Goal: Task Accomplishment & Management: Complete application form

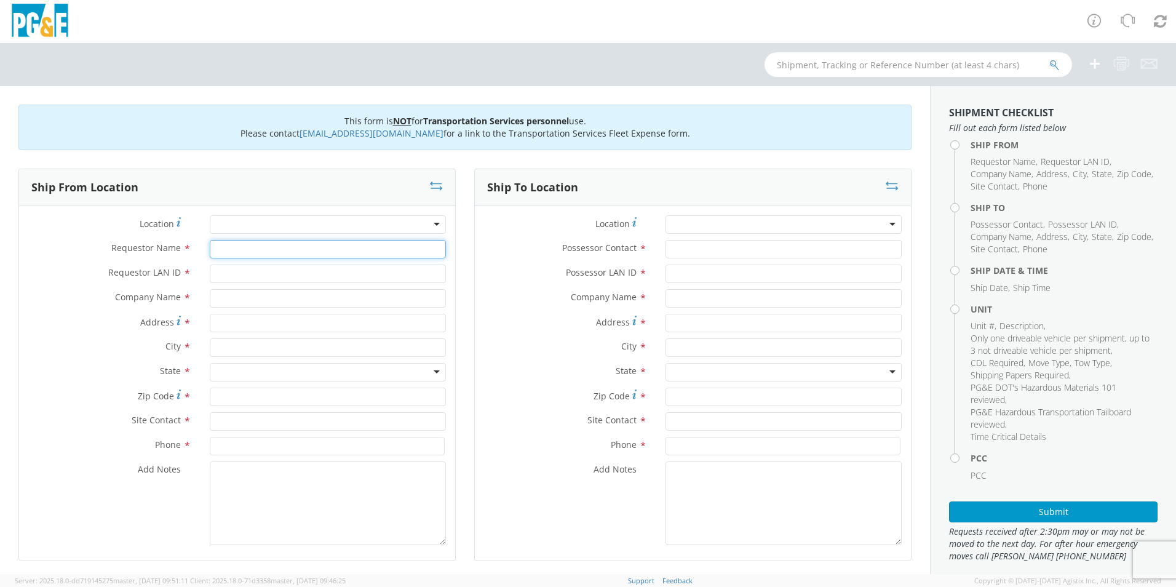
click at [303, 245] on input "Requestor Name *" at bounding box center [328, 249] width 236 height 18
type input "J"
type input "[PERSON_NAME]"
click at [309, 270] on input "Requestor LAN ID *" at bounding box center [328, 273] width 236 height 18
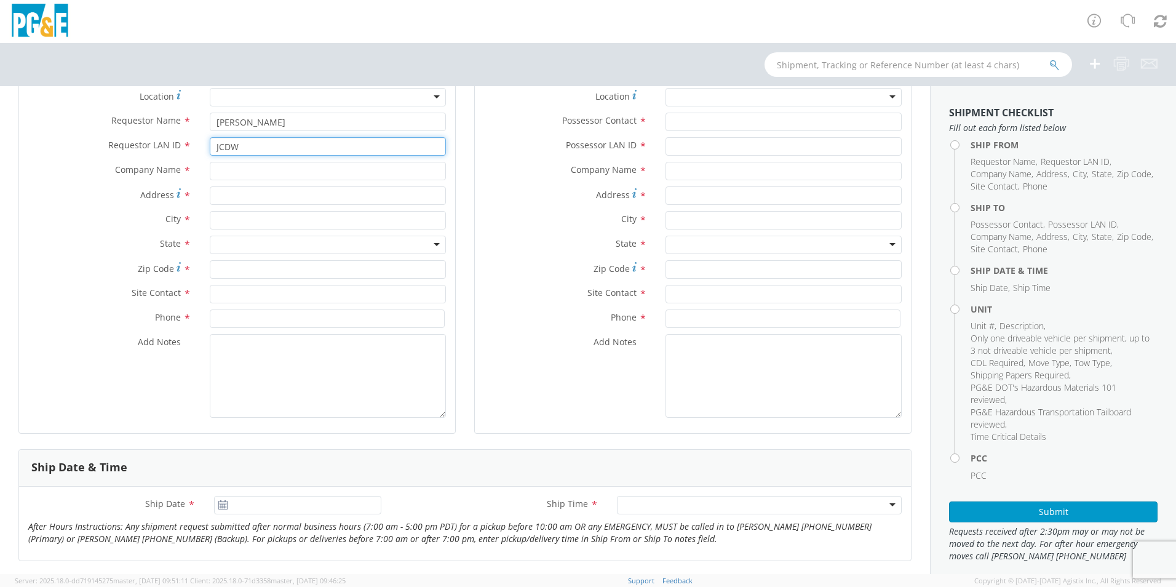
scroll to position [369, 0]
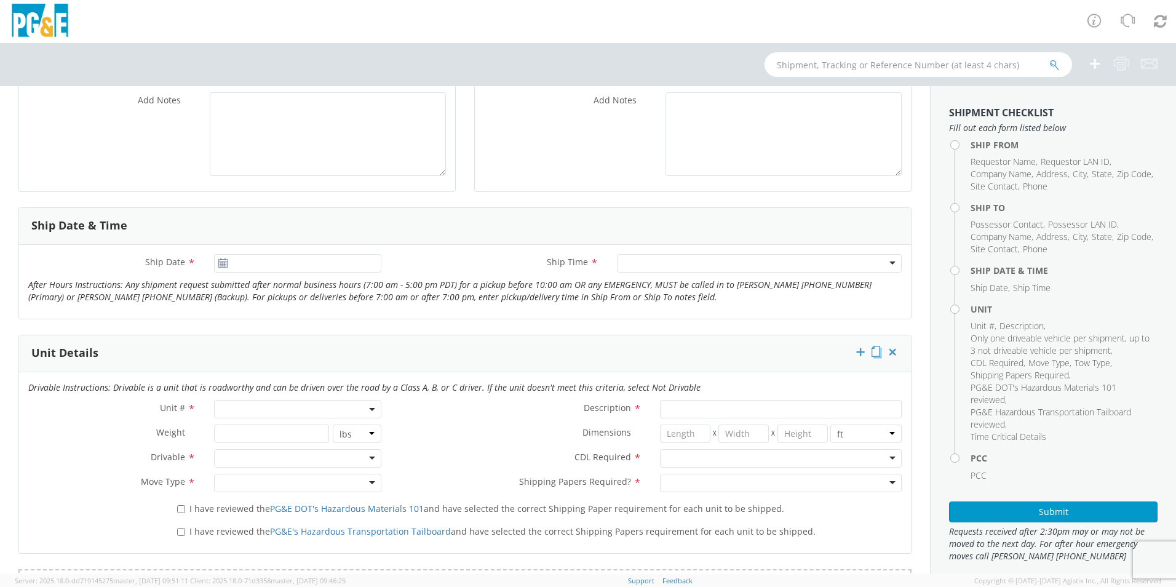
type input "JCDW"
click at [239, 414] on span at bounding box center [297, 409] width 167 height 18
click at [244, 427] on input "search" at bounding box center [296, 429] width 159 height 18
type input "B42125"
type input "TRUCK; FIELD MECHANIC 16-19.5K 4X4"
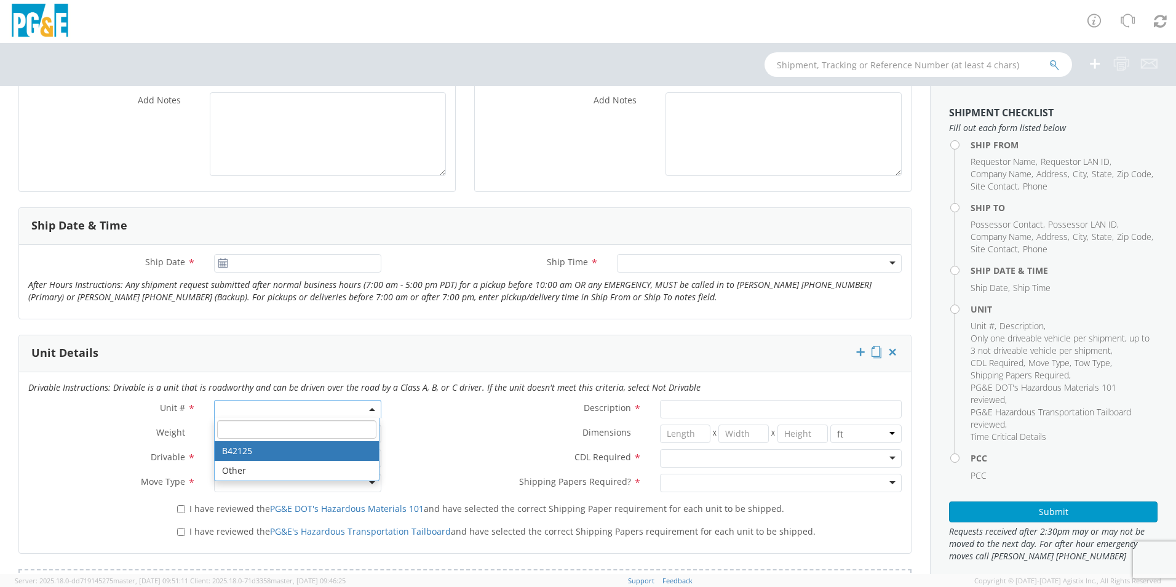
type input "19500"
select select "B42125"
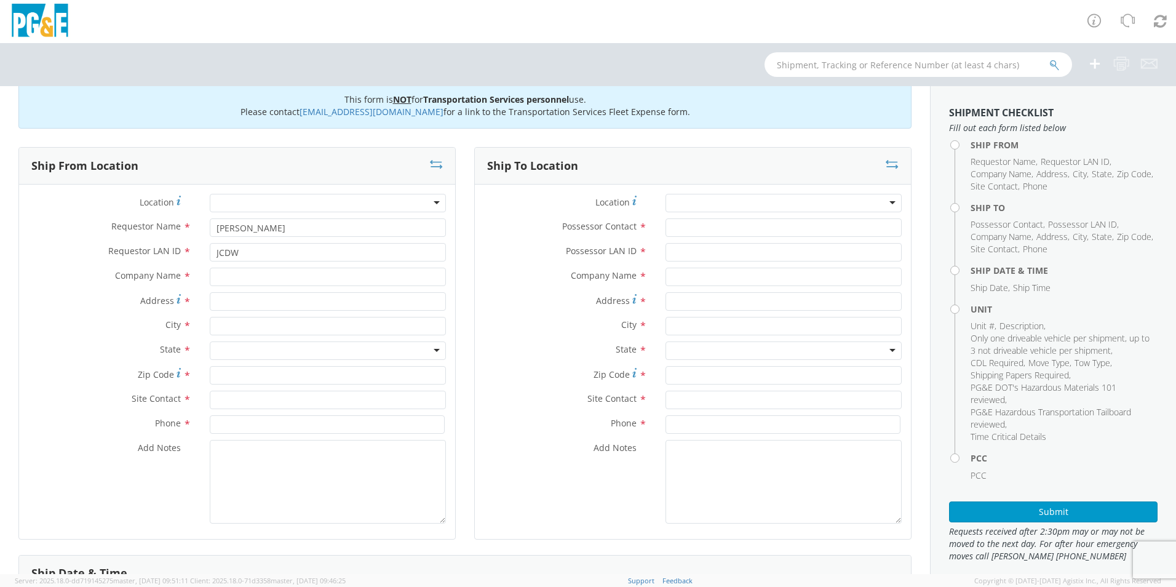
scroll to position [0, 0]
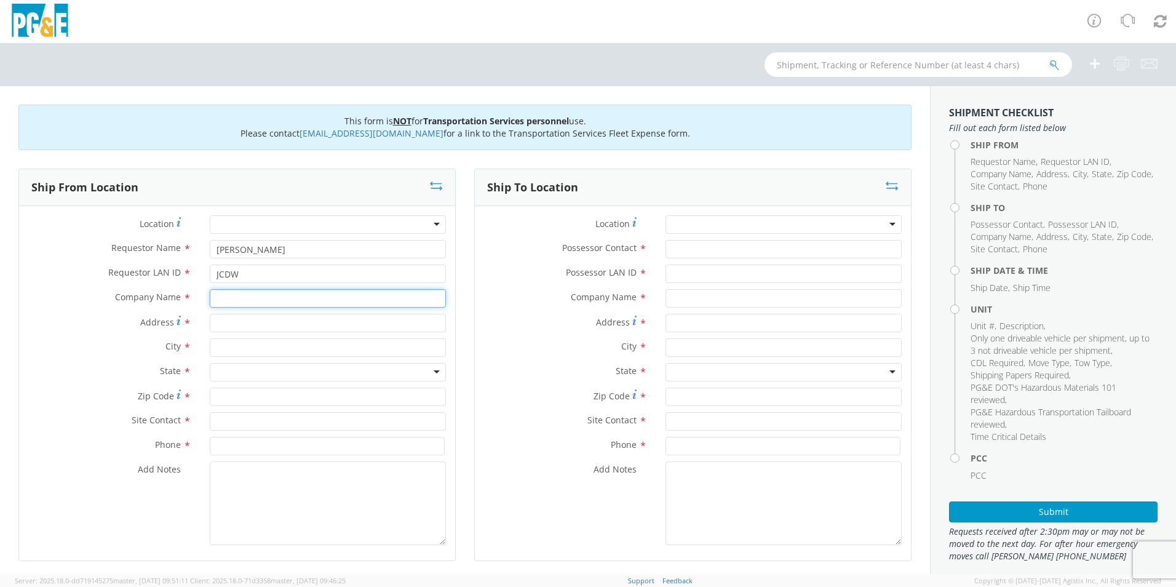
click at [270, 296] on input "text" at bounding box center [328, 298] width 236 height 18
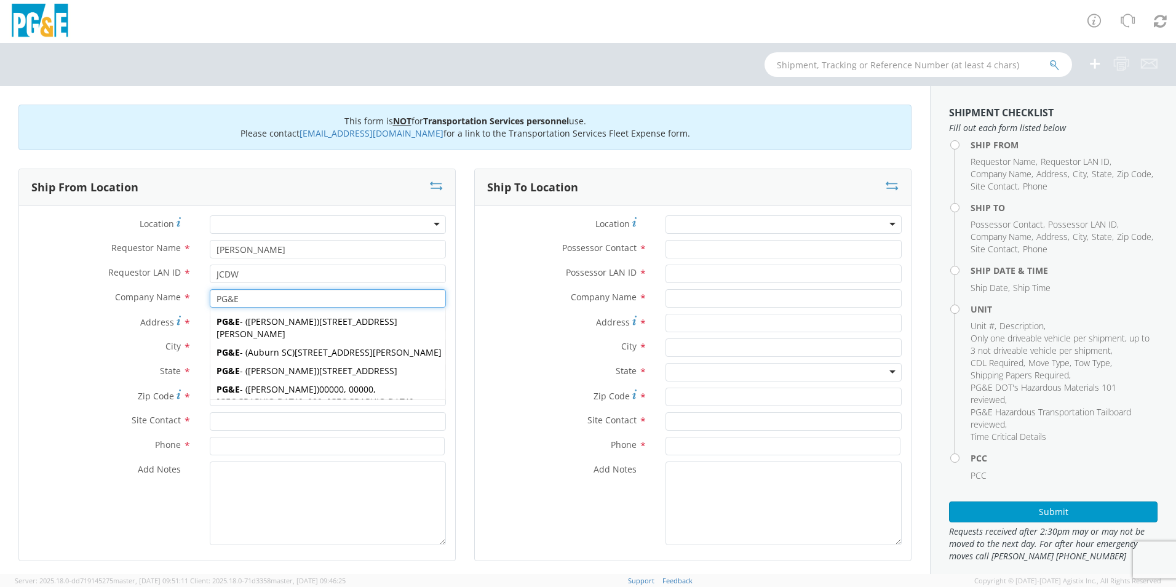
type input "PG&E"
click at [90, 368] on label "State *" at bounding box center [109, 371] width 181 height 16
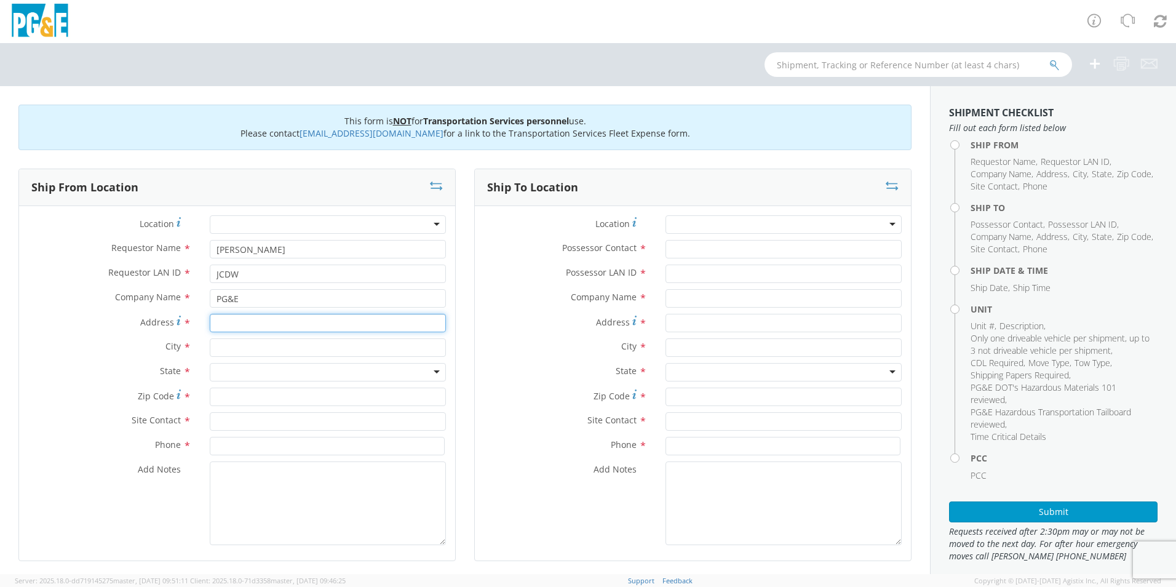
click at [253, 320] on input "Address *" at bounding box center [328, 323] width 236 height 18
paste input "[STREET_ADDRESS]"
type input "[STREET_ADDRESS]"
click at [241, 342] on input "text" at bounding box center [328, 347] width 236 height 18
type input "h"
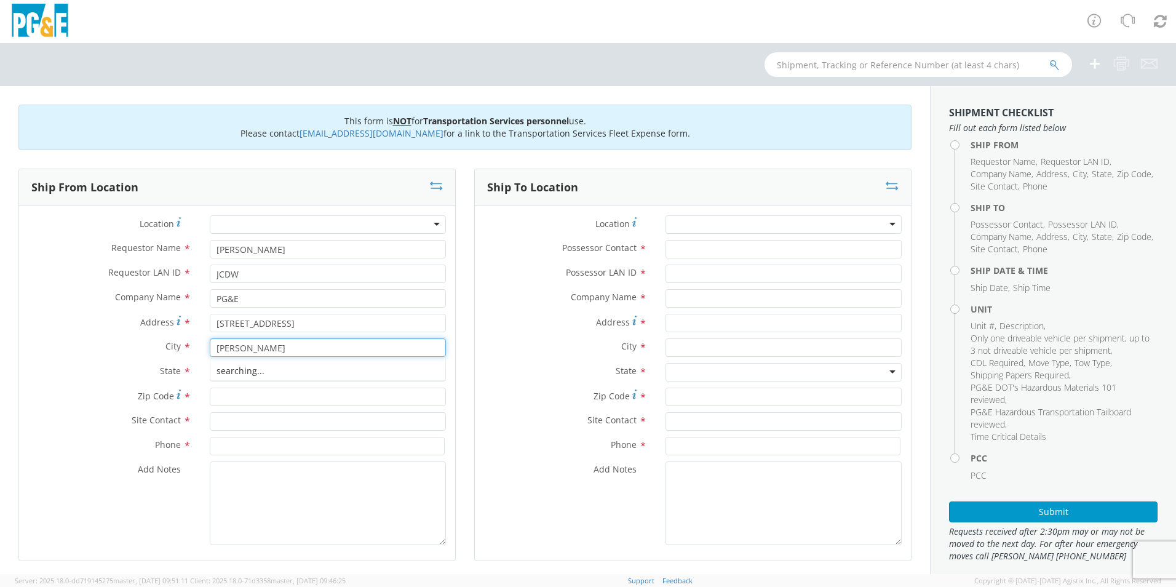
type input "[PERSON_NAME]"
click at [178, 404] on div "Zip Code *" at bounding box center [237, 396] width 436 height 18
click at [223, 371] on div at bounding box center [328, 372] width 236 height 18
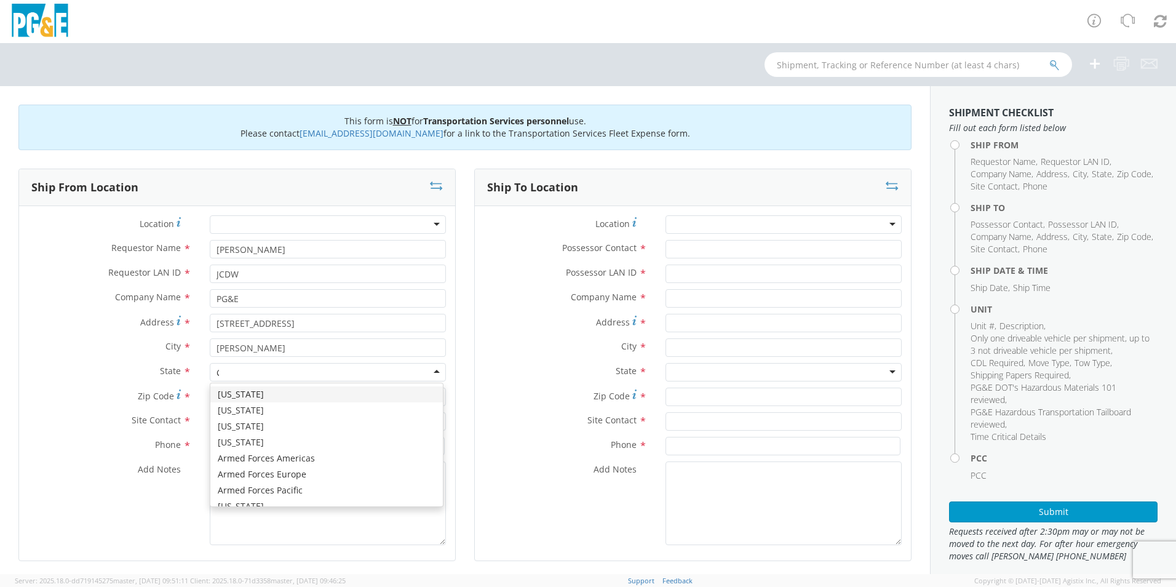
type input "CA"
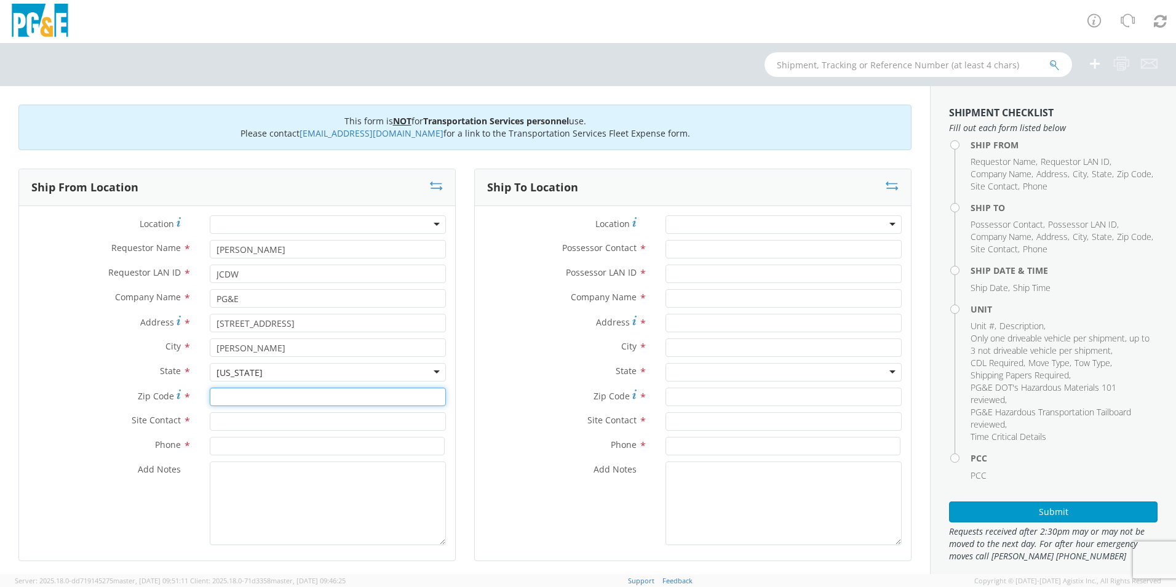
click at [253, 395] on input "Zip Code *" at bounding box center [328, 396] width 236 height 18
type input "92347"
click at [236, 413] on input "text" at bounding box center [328, 421] width 236 height 18
type input "[PERSON_NAME]"
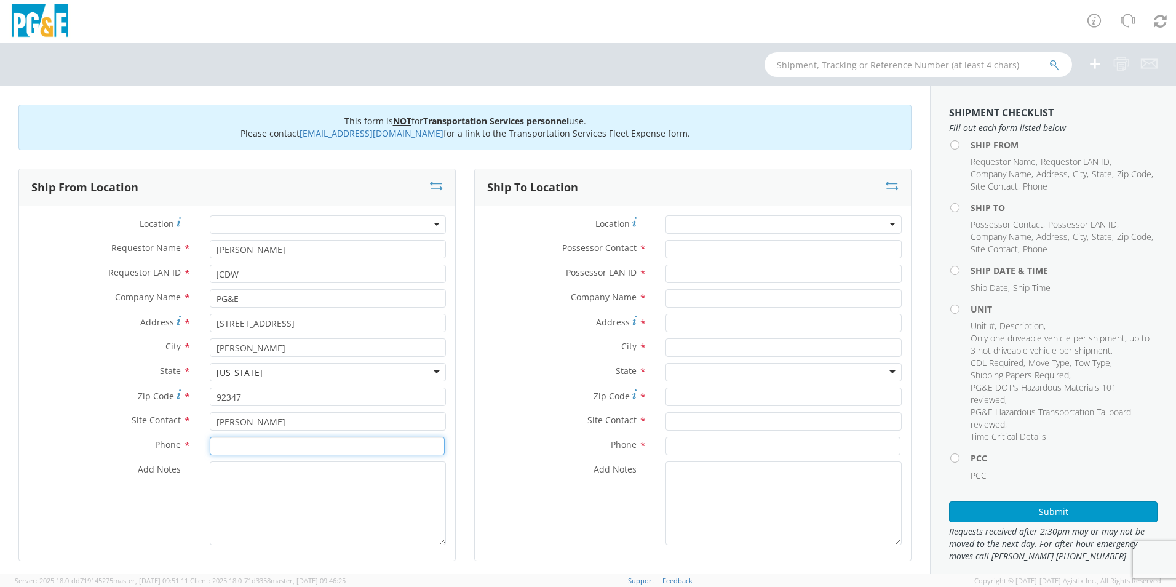
click at [388, 445] on input at bounding box center [327, 446] width 235 height 18
type input "[PHONE_NUMBER]"
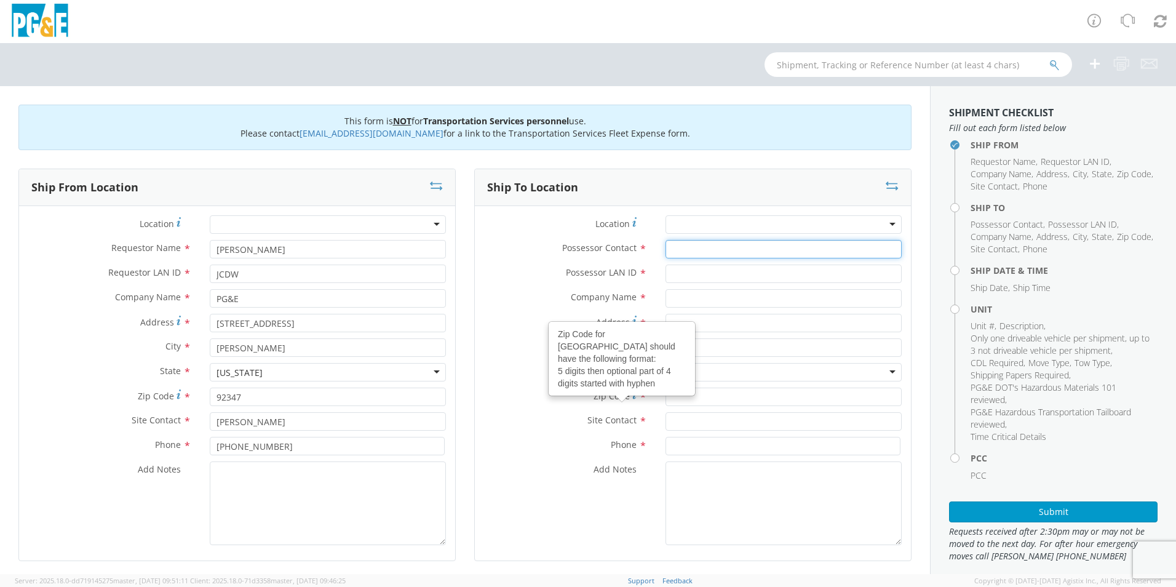
click at [698, 252] on input "Possessor Contact *" at bounding box center [783, 249] width 236 height 18
type input "[PERSON_NAME]"
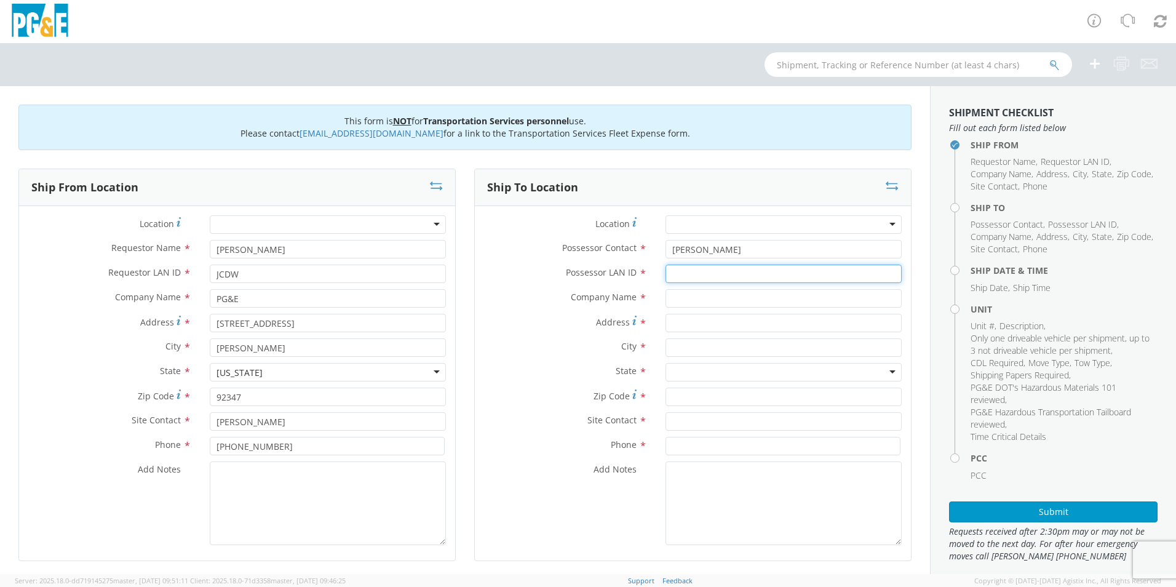
click at [703, 277] on input "Possessor LAN ID *" at bounding box center [783, 273] width 236 height 18
type input "JCDW"
click at [692, 301] on input "text" at bounding box center [783, 298] width 236 height 18
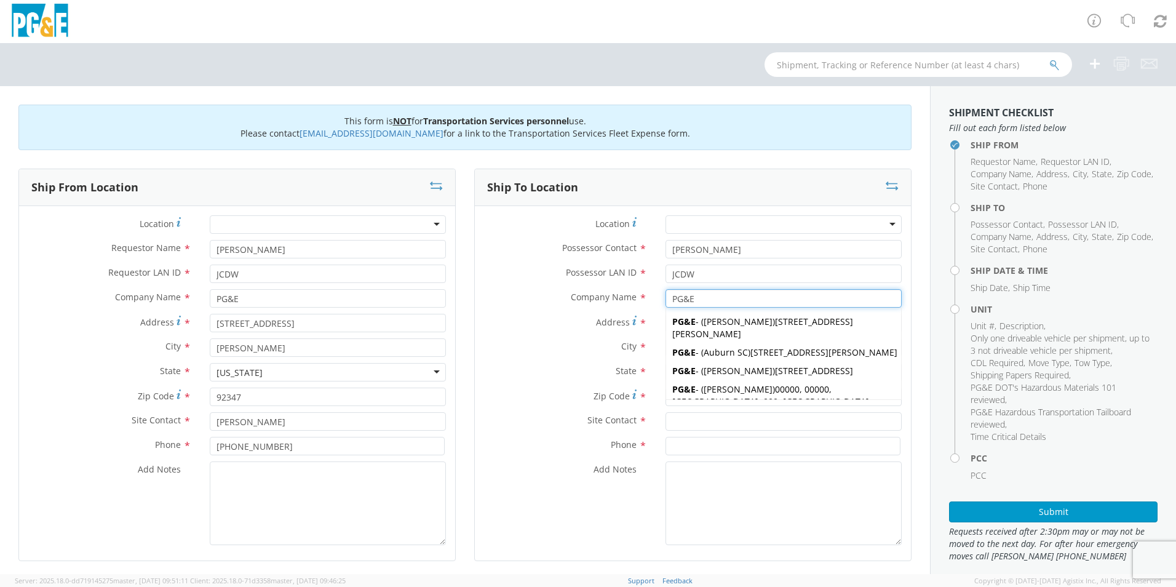
type input "PG&E"
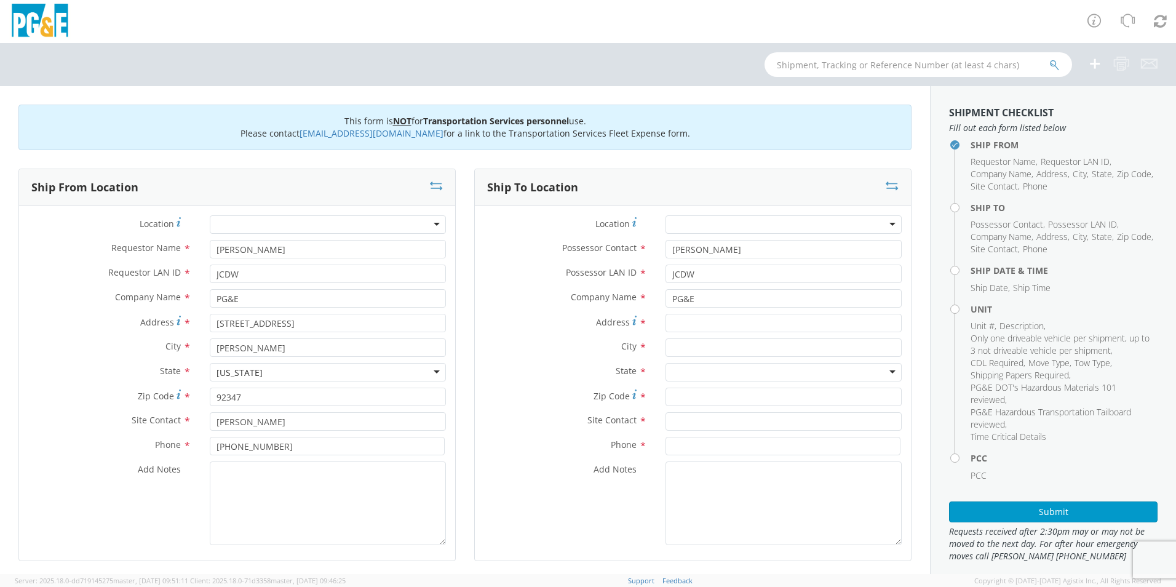
click at [510, 358] on div "City *" at bounding box center [693, 350] width 436 height 25
click at [706, 322] on input "Address *" at bounding box center [783, 323] width 236 height 18
type input "[STREET_ADDRESS][PERSON_NAME]"
click at [706, 342] on input "text" at bounding box center [783, 347] width 236 height 18
type input "BAKERSFIELD"
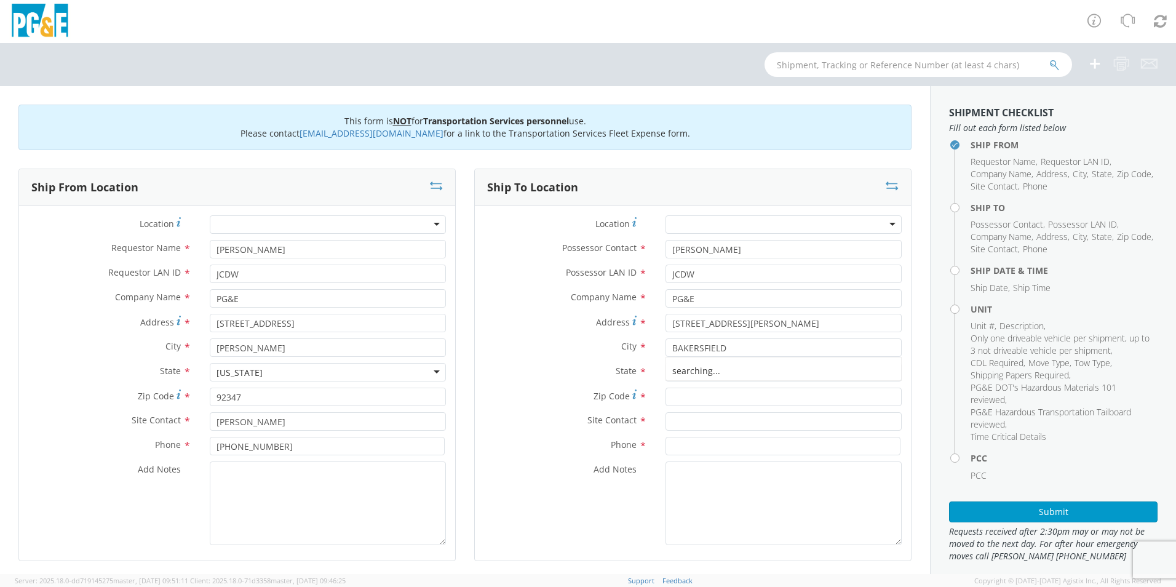
click at [621, 348] on span "City" at bounding box center [628, 346] width 15 height 12
click at [686, 372] on div at bounding box center [783, 372] width 236 height 18
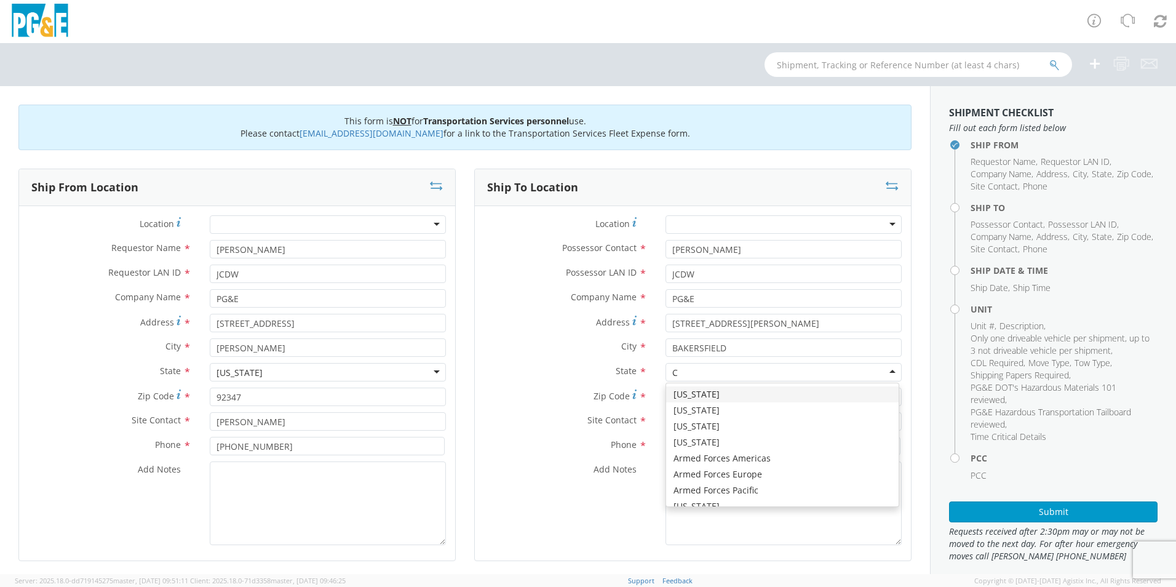
type input "CA"
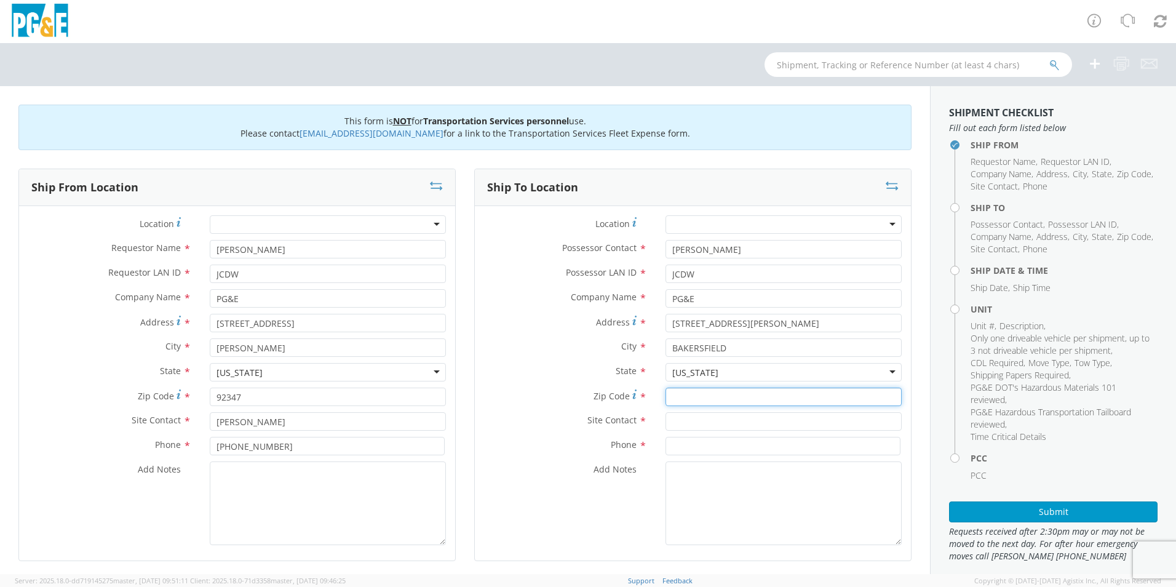
click at [697, 395] on input "Zip Code *" at bounding box center [783, 396] width 236 height 18
type input "93313"
click at [708, 424] on input "text" at bounding box center [783, 421] width 236 height 18
type input "[PERSON_NAME]"
drag, startPoint x: 625, startPoint y: 466, endPoint x: 673, endPoint y: 449, distance: 51.0
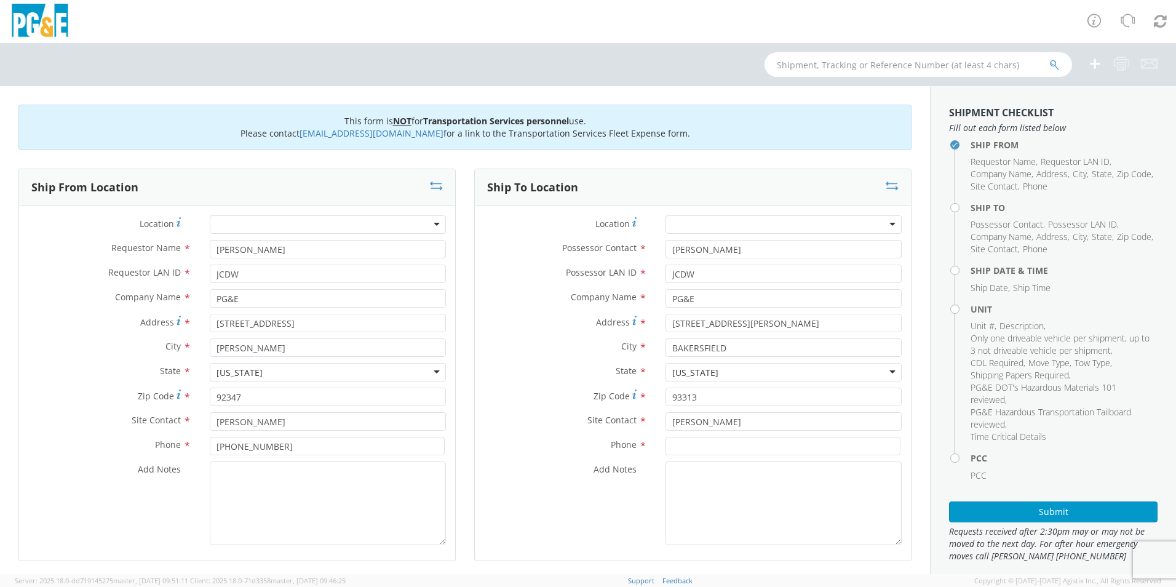
click at [627, 465] on span "Add Notes" at bounding box center [614, 469] width 43 height 12
click at [673, 449] on input at bounding box center [782, 446] width 235 height 18
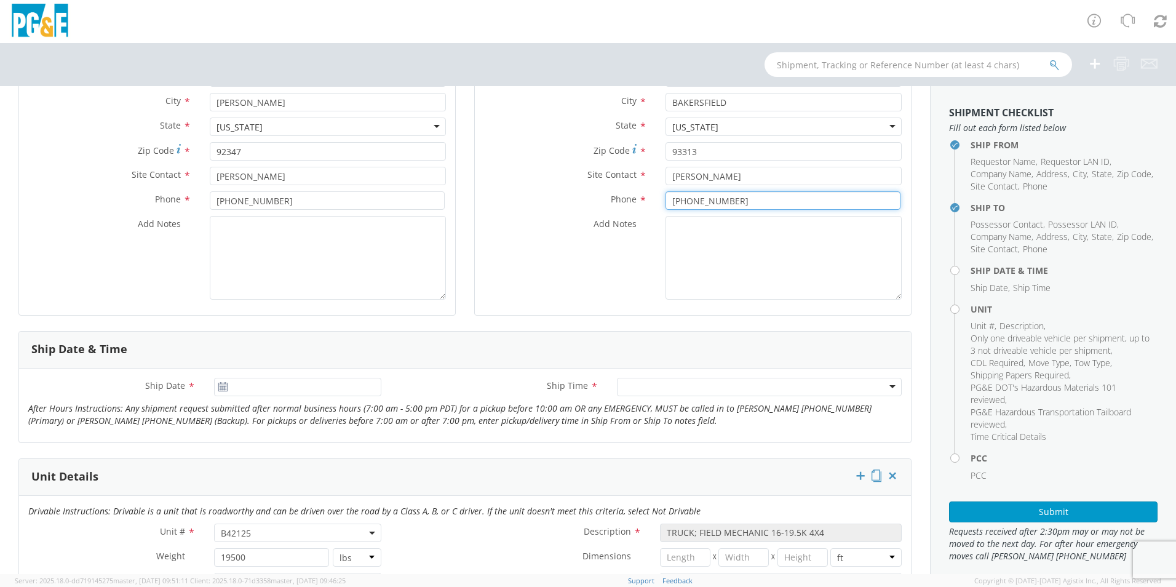
scroll to position [246, 0]
type input "[PHONE_NUMBER]"
type input "[DATE]"
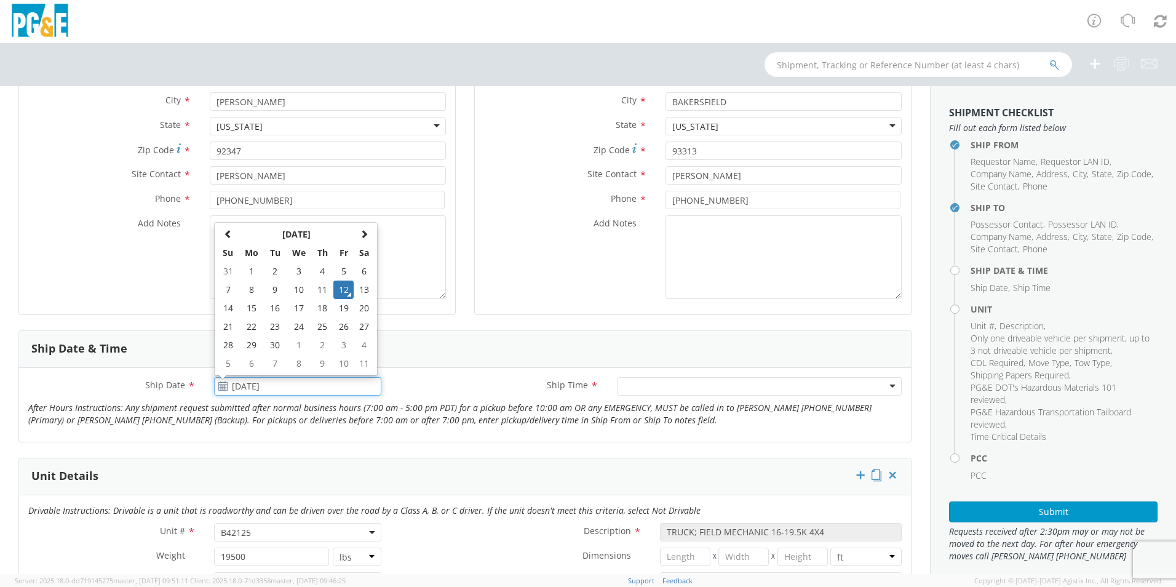
click at [286, 380] on input "[DATE]" at bounding box center [297, 386] width 167 height 18
click at [336, 287] on td "12" at bounding box center [343, 289] width 21 height 18
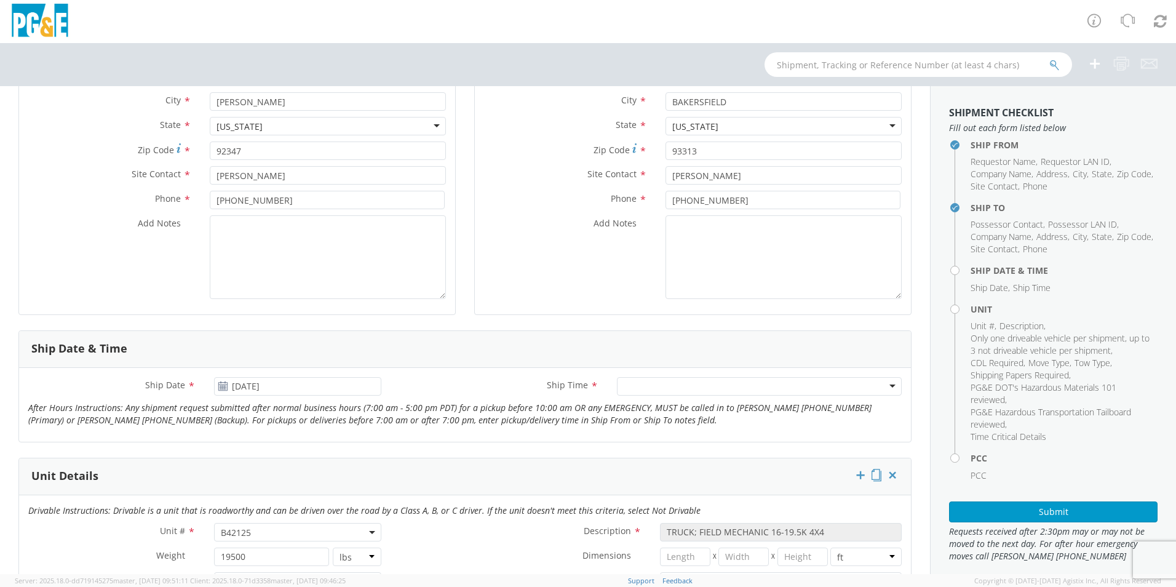
click at [674, 386] on div at bounding box center [759, 386] width 285 height 18
click at [565, 438] on div "Ship Date * [DATE] Ship Time * 1:00 pm - 4:00 pm 1:00 pm - 4:00 pm Any Time 7:0…" at bounding box center [465, 405] width 892 height 74
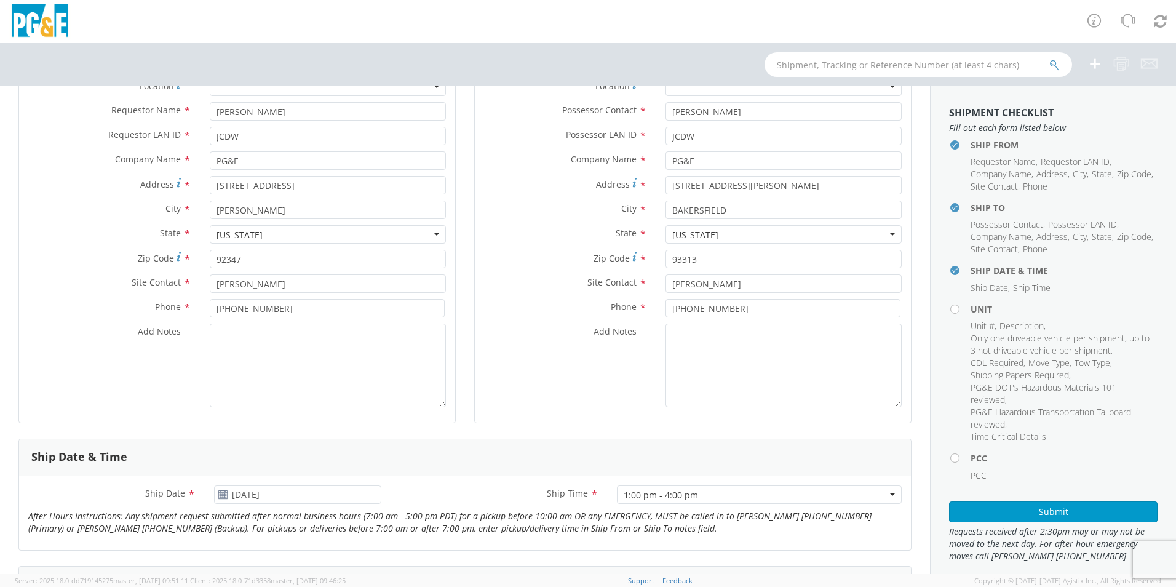
scroll to position [123, 0]
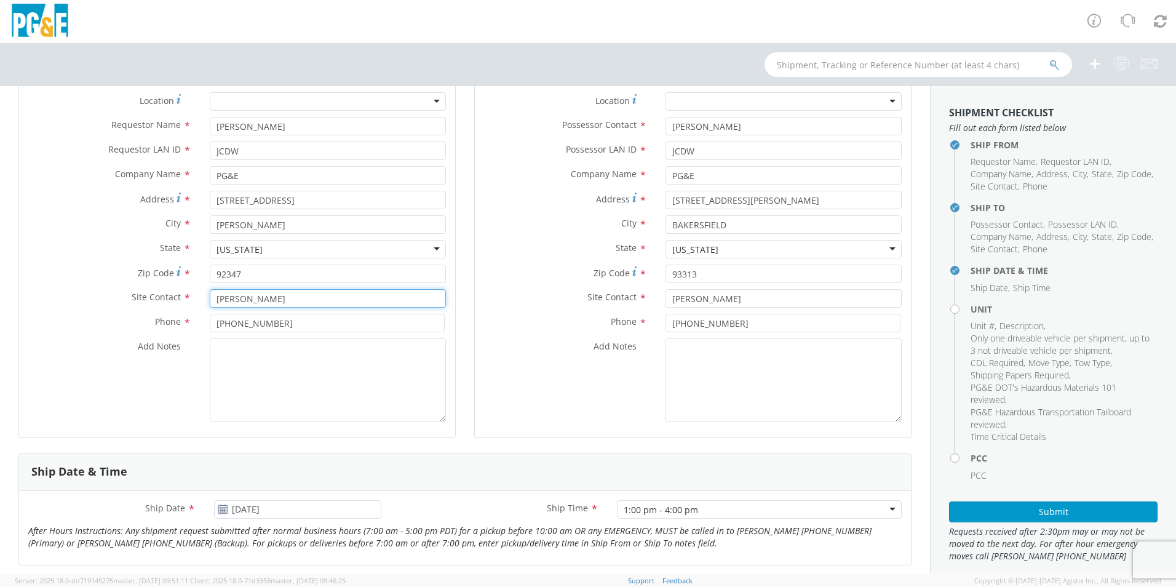
drag, startPoint x: 250, startPoint y: 301, endPoint x: 109, endPoint y: 306, distance: 140.9
click at [109, 306] on div "Site Contact * [PERSON_NAME]" at bounding box center [237, 298] width 436 height 18
type input "[PERSON_NAME]"
click at [109, 336] on div "Phone * [PHONE_NUMBER]" at bounding box center [237, 326] width 436 height 25
drag, startPoint x: 294, startPoint y: 326, endPoint x: 33, endPoint y: 338, distance: 261.6
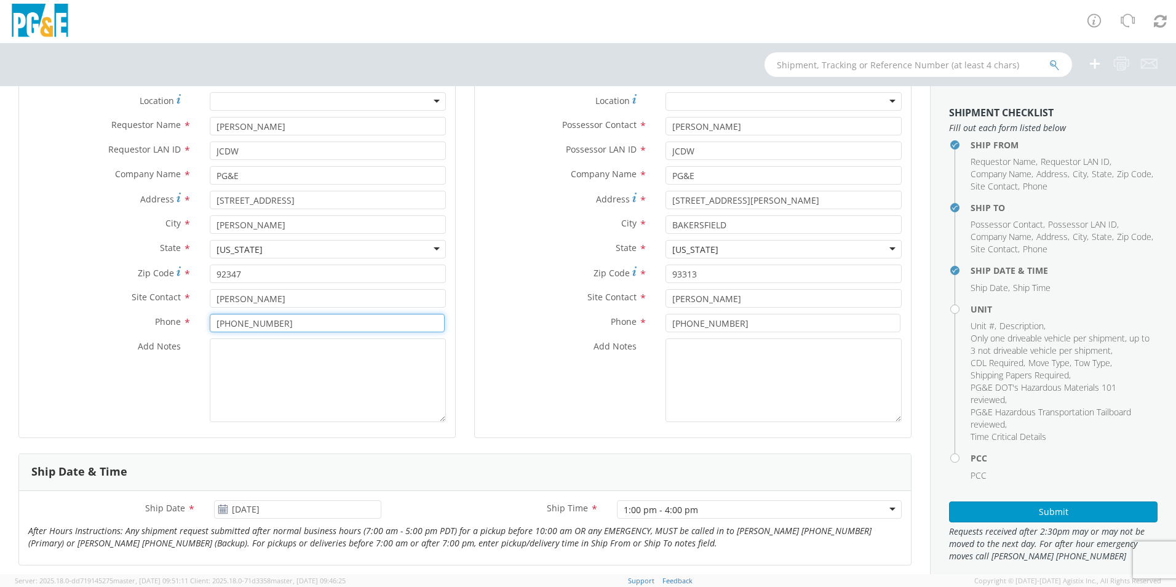
click at [33, 338] on div "Location * (OBSOLETE) [PERSON_NAME] SC - GC TRAILER (OBSOLETE) [GEOGRAPHIC_DATA…" at bounding box center [237, 260] width 436 height 336
type input "[PHONE_NUMBER]"
click at [560, 412] on div "Add Notes *" at bounding box center [693, 380] width 436 height 84
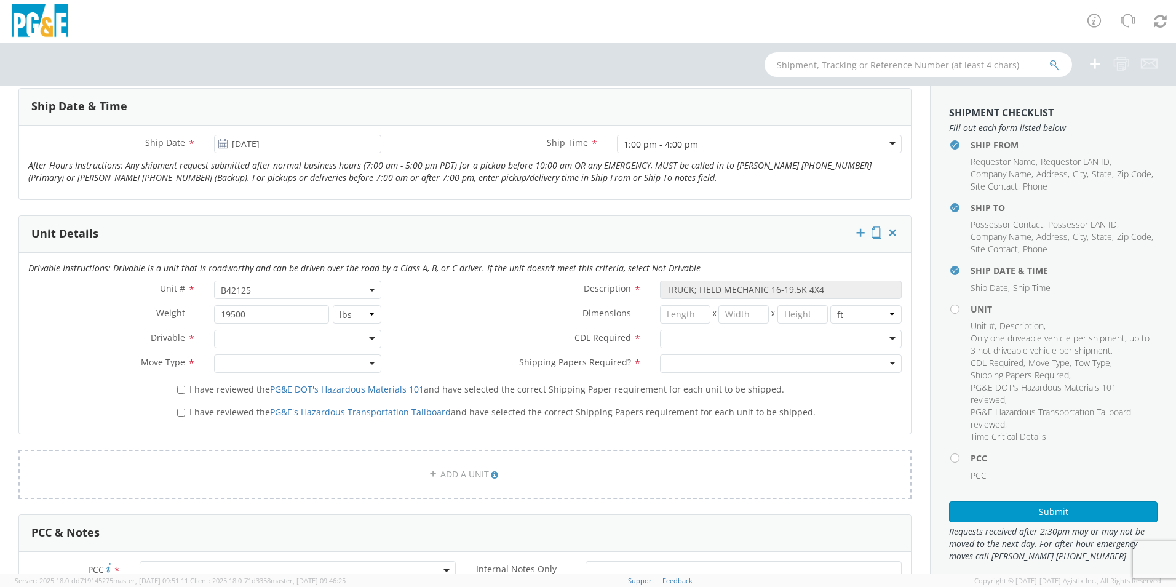
scroll to position [492, 0]
click at [236, 338] on div at bounding box center [297, 335] width 167 height 18
click at [242, 358] on div at bounding box center [297, 359] width 167 height 18
click at [668, 330] on div at bounding box center [781, 335] width 242 height 18
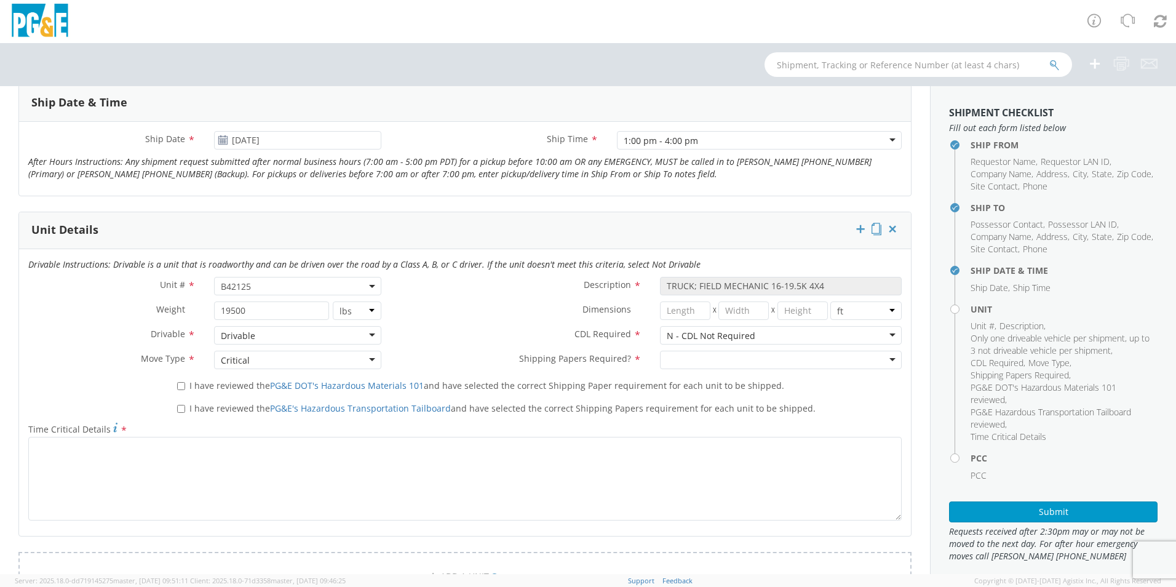
click at [676, 357] on div at bounding box center [781, 359] width 242 height 18
click at [178, 386] on input "I have reviewed the PG&E DOT's Hazardous Materials 101 and have selected the co…" at bounding box center [181, 386] width 8 height 8
checkbox input "true"
click at [178, 408] on input "I have reviewed the PG&E's Hazardous Transportation Tailboard and have selected…" at bounding box center [181, 409] width 8 height 8
checkbox input "true"
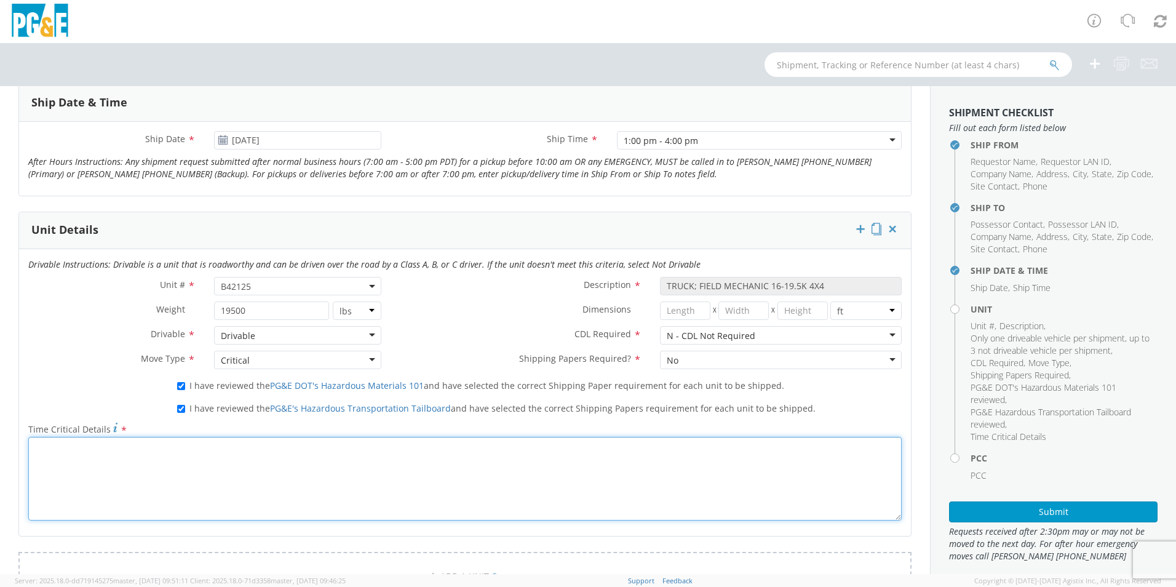
click at [194, 449] on textarea "Time Critical Details *" at bounding box center [464, 479] width 873 height 84
drag, startPoint x: 92, startPoint y: 448, endPoint x: 109, endPoint y: 448, distance: 16.6
click at [92, 448] on textarea "NEEDED ASAP. DELIVERED TO INCORRECT ADDRESS [DATE]" at bounding box center [464, 479] width 873 height 84
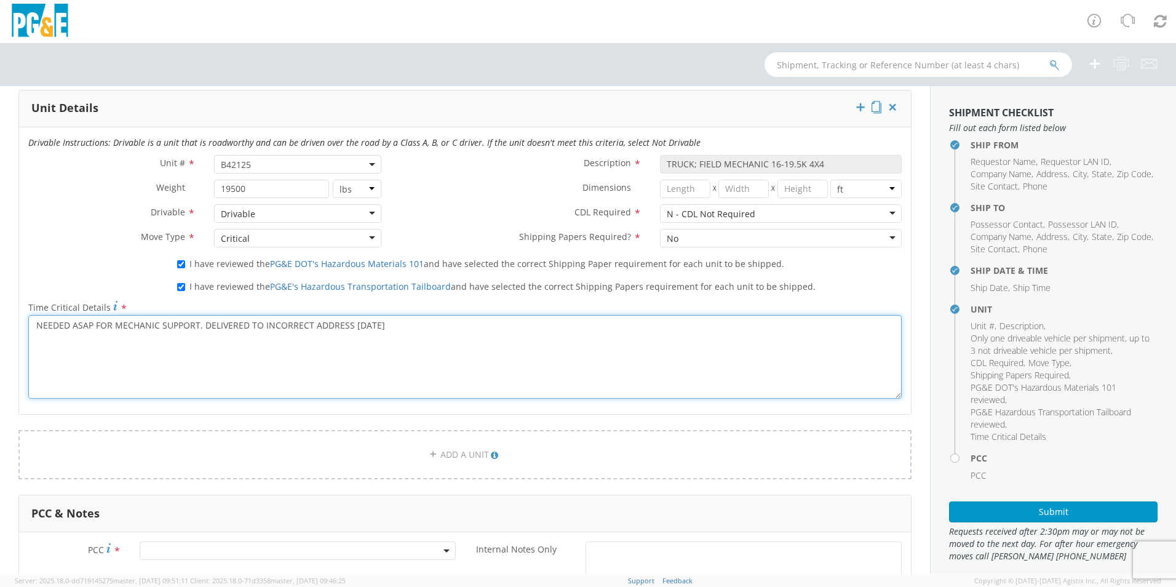
scroll to position [615, 0]
type textarea "NEEDED ASAP FOR MECHANIC SUPPORT. DELIVERED TO INCORRECT ADDRESS [DATE]"
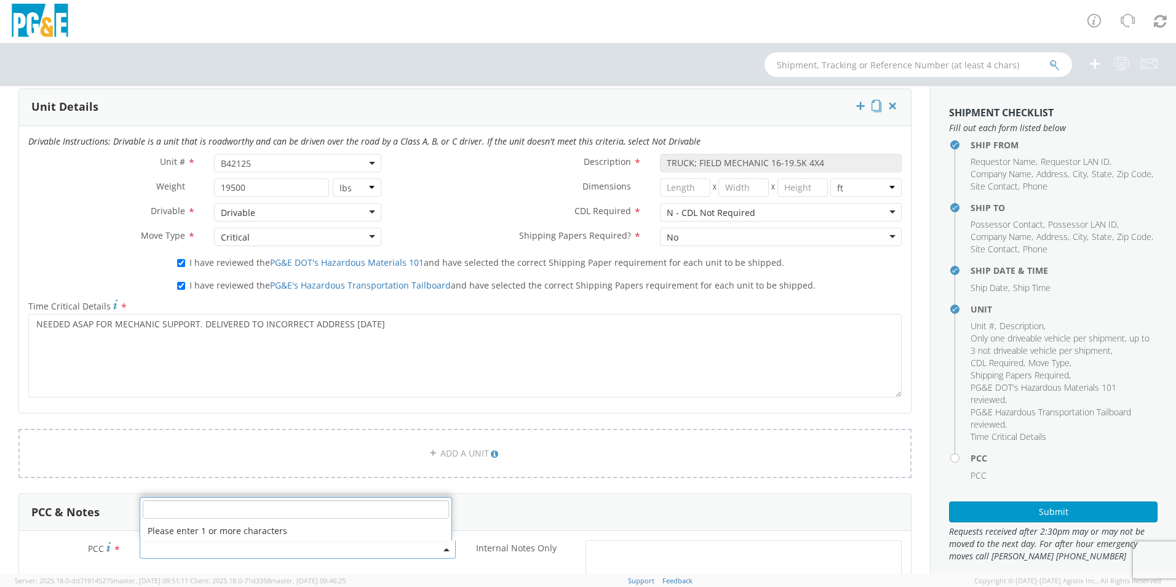
click at [160, 556] on span at bounding box center [298, 549] width 316 height 18
click at [195, 507] on input "number" at bounding box center [296, 509] width 306 height 18
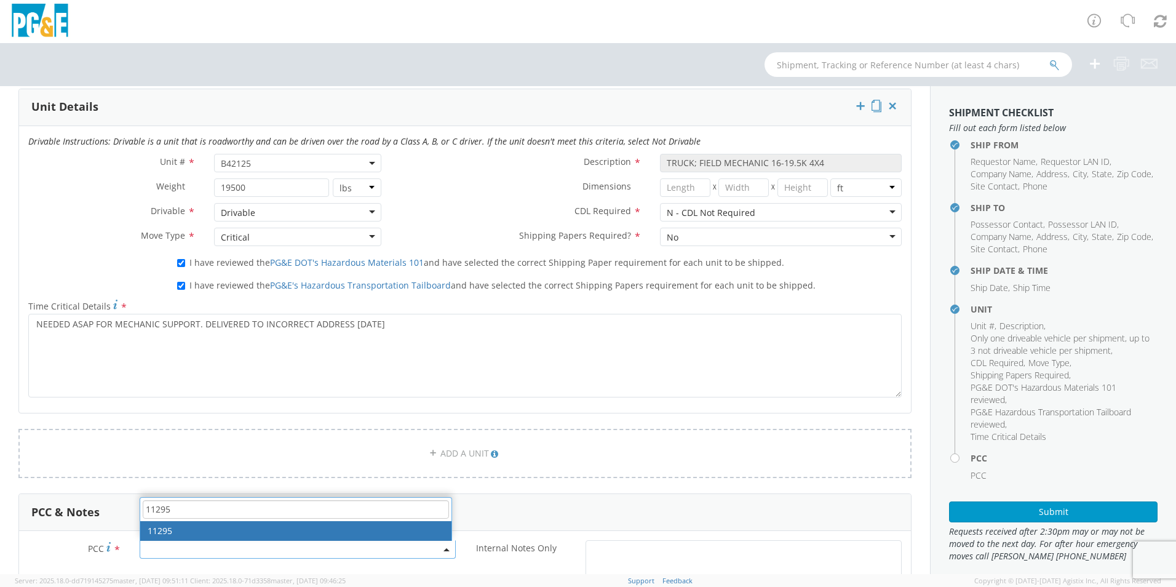
type input "11295"
select select "11295"
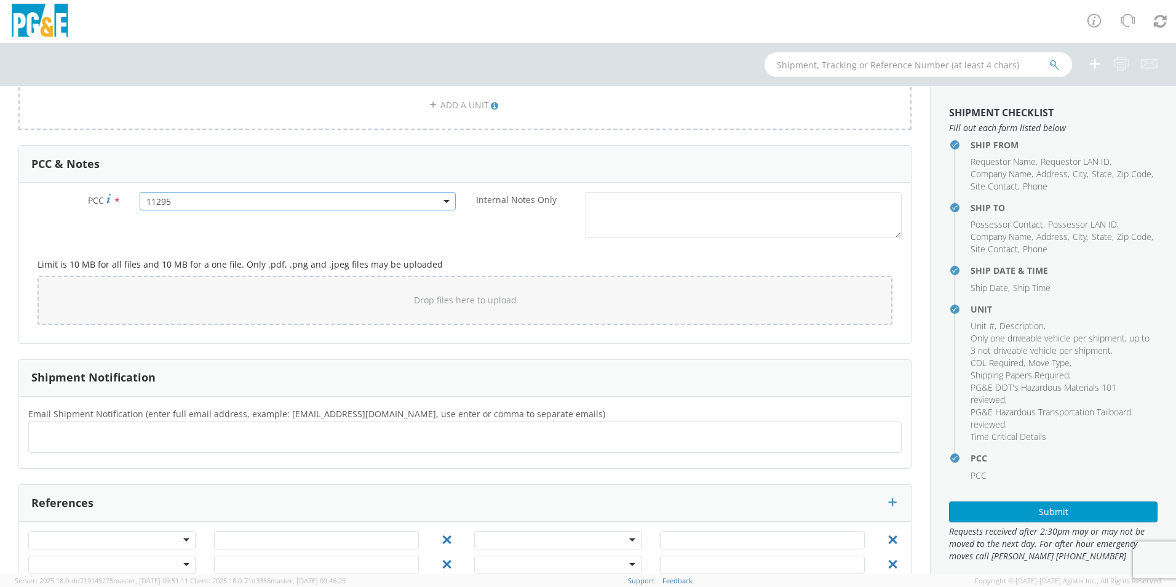
scroll to position [994, 0]
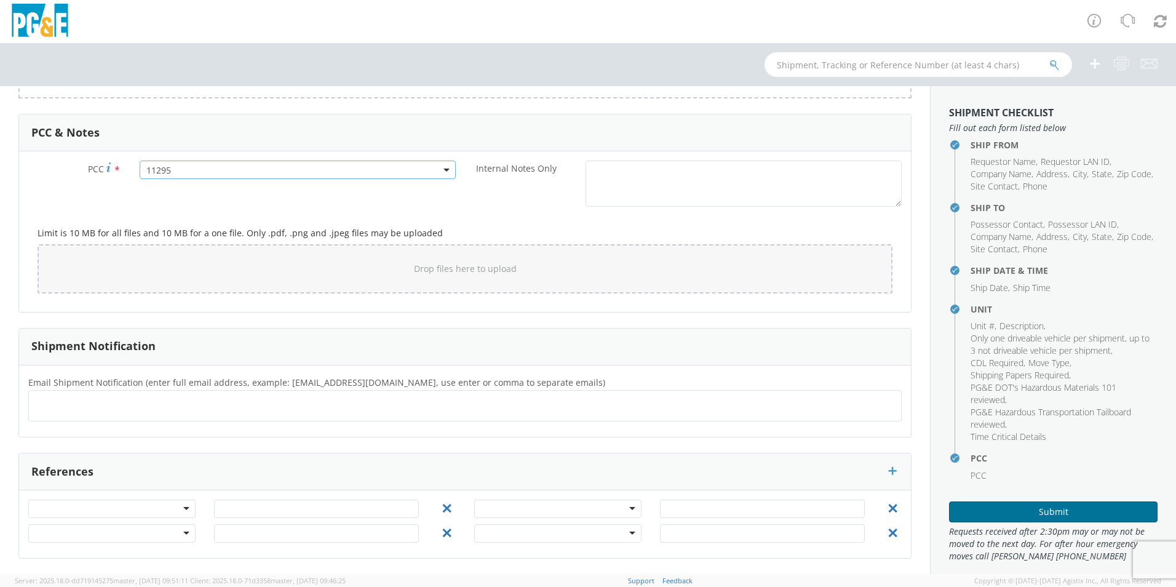
click at [1059, 505] on button "Submit" at bounding box center [1053, 511] width 208 height 21
